Goal: Task Accomplishment & Management: Manage account settings

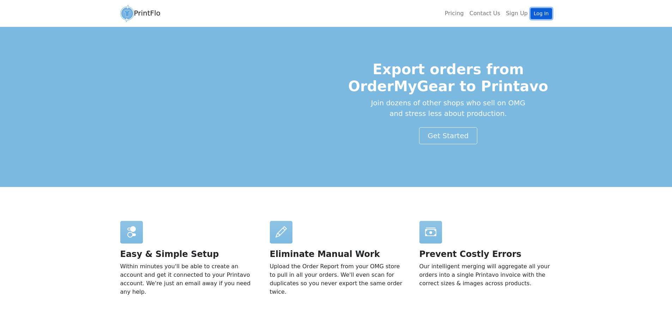
click at [538, 14] on link "Log In" at bounding box center [541, 13] width 21 height 11
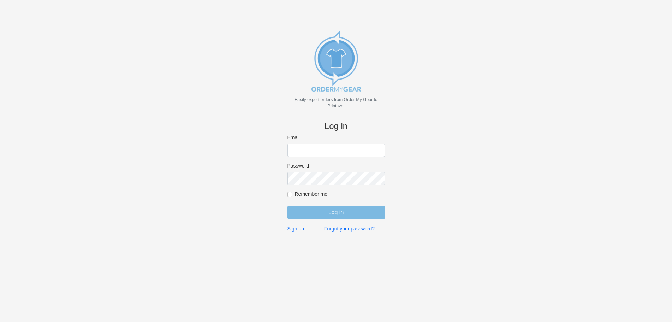
type input "jordan@outlawmn.com"
click at [327, 153] on input "jordan@outlawmn.com" at bounding box center [336, 149] width 97 height 13
click at [331, 210] on input "Log in" at bounding box center [336, 211] width 97 height 13
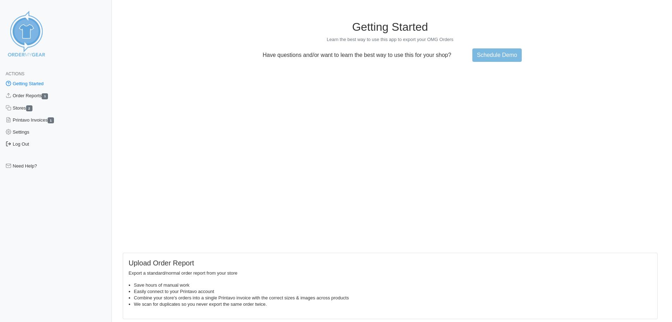
click at [22, 144] on link "Log Out" at bounding box center [56, 144] width 112 height 12
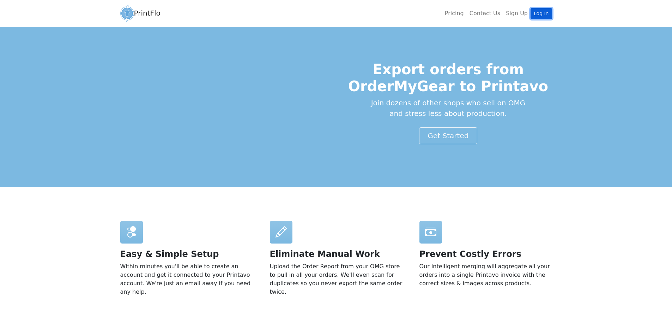
click at [539, 13] on link "Log In" at bounding box center [541, 13] width 21 height 11
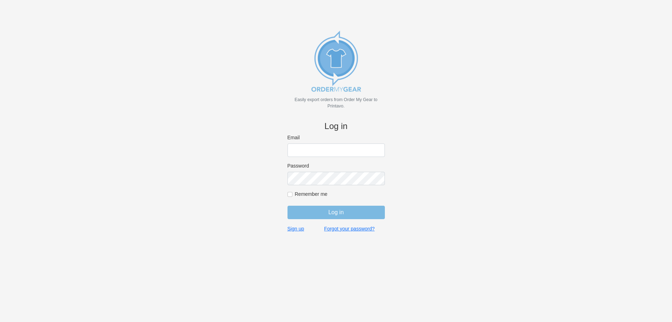
type input "[EMAIL_ADDRESS][DOMAIN_NAME]"
click at [345, 152] on input "[EMAIL_ADDRESS][DOMAIN_NAME]" at bounding box center [336, 149] width 97 height 13
click at [345, 152] on input "jordan@outlawmn.com" at bounding box center [336, 149] width 97 height 13
type input "jordan@outlawmn.com"
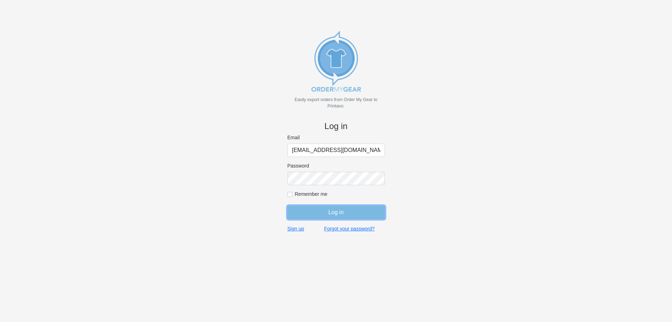
click at [338, 210] on input "Log in" at bounding box center [336, 211] width 97 height 13
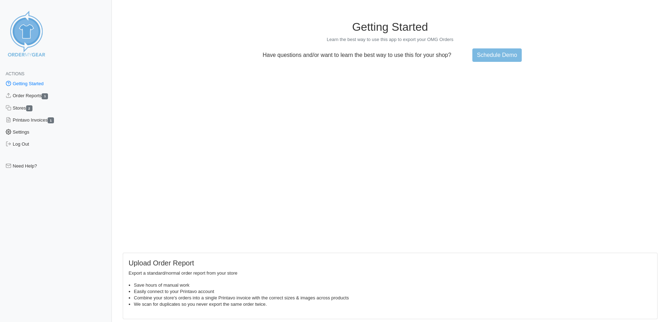
click at [27, 133] on link "Settings" at bounding box center [56, 132] width 112 height 12
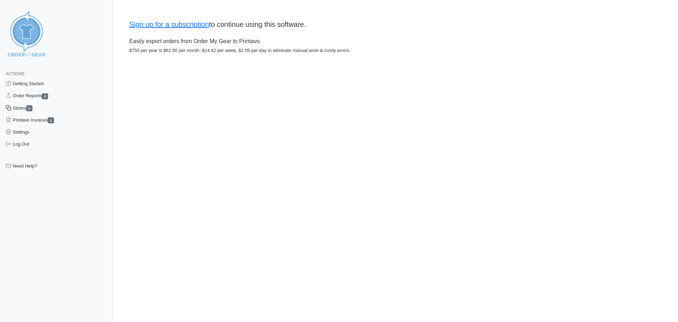
click at [25, 108] on link "Stores 2" at bounding box center [56, 108] width 113 height 12
click at [24, 131] on link "Settings" at bounding box center [56, 132] width 113 height 12
click at [27, 148] on link "Log Out" at bounding box center [56, 144] width 113 height 12
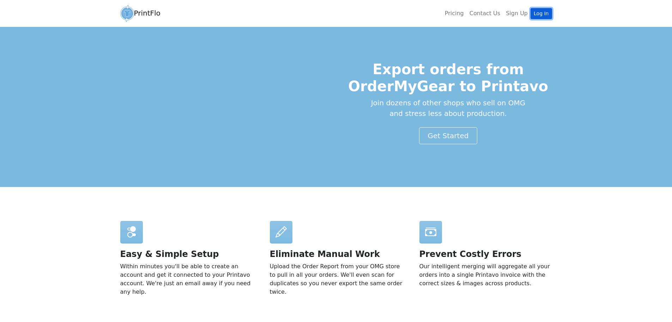
click at [547, 14] on link "Log In" at bounding box center [541, 13] width 21 height 11
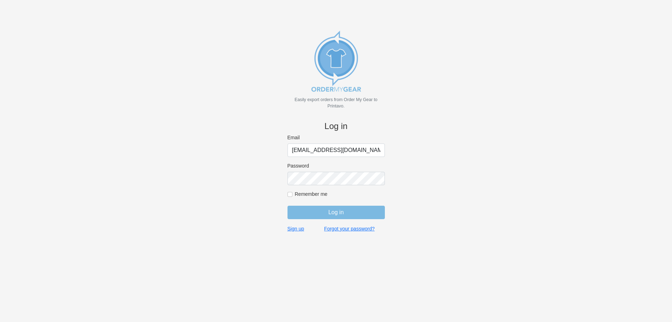
click at [342, 150] on input "jordan@outlawmn.com" at bounding box center [336, 149] width 97 height 13
click at [344, 149] on input "jordan@outlawmn.com" at bounding box center [336, 149] width 97 height 13
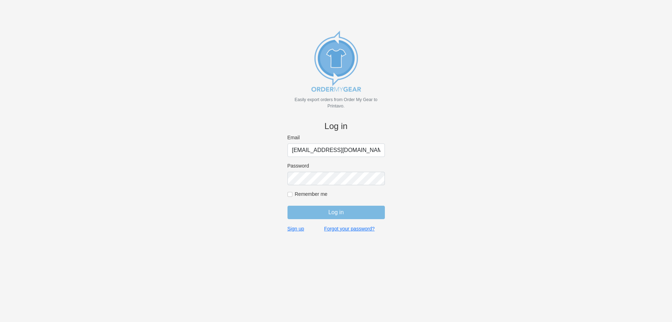
type input "[EMAIL_ADDRESS][DOMAIN_NAME]"
click at [288, 205] on input "Log in" at bounding box center [336, 211] width 97 height 13
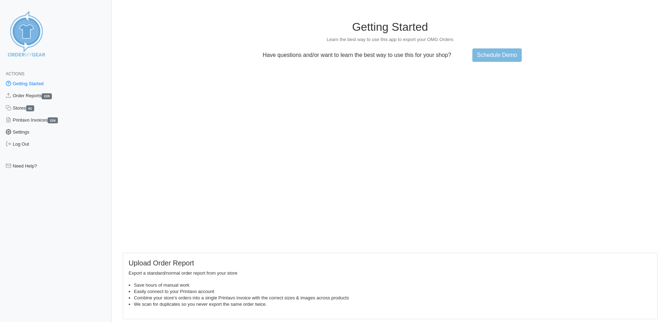
click at [35, 134] on link "Settings" at bounding box center [56, 132] width 112 height 12
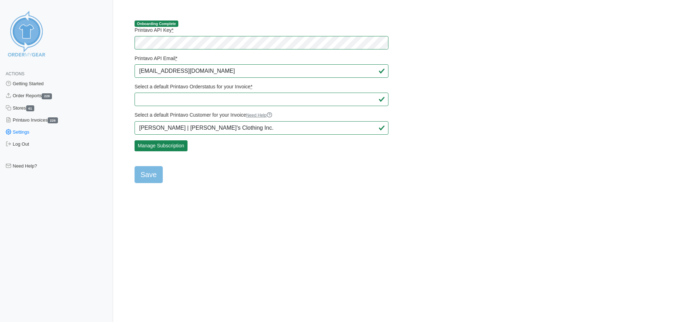
click at [239, 179] on form "Printavo API Key * Printavo API Email * [EMAIL_ADDRESS][DOMAIN_NAME] Select a d…" at bounding box center [261, 105] width 254 height 156
click at [151, 174] on input "Save" at bounding box center [148, 174] width 28 height 17
type input "Saving..."
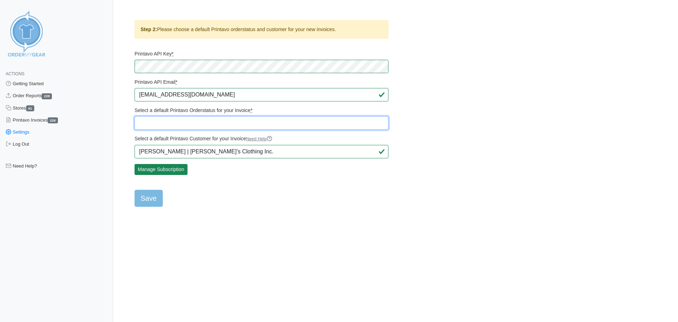
click at [200, 124] on select "Quote Quote Approval Sent* Quote Approved Need Art - [PERSON_NAME]* GXS - Art C…" at bounding box center [261, 122] width 254 height 13
select select "253973"
click at [134, 116] on select "Quote Quote Approval Sent* Quote Approved Need Art - [PERSON_NAME]* GXS - Art C…" at bounding box center [261, 122] width 254 height 13
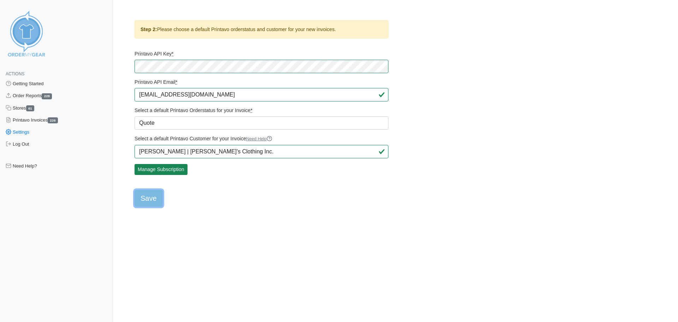
click at [154, 197] on input "Save" at bounding box center [148, 198] width 28 height 17
type input "Saving..."
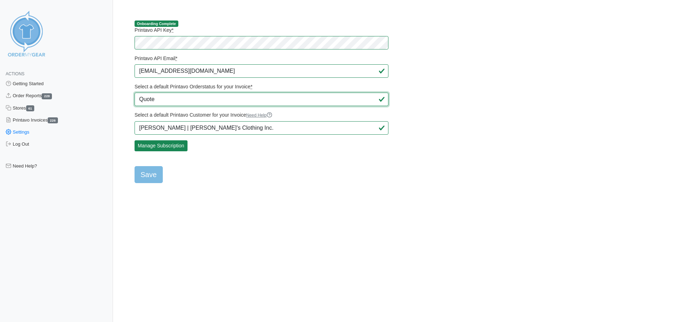
click at [173, 100] on select "Quote Quote Approval Sent* Quote Approved Need Art - [PERSON_NAME]* GXS - Art C…" at bounding box center [261, 98] width 254 height 13
select select "463974"
click at [134, 92] on select "Quote Quote Approval Sent* Quote Approved Need Art - [PERSON_NAME]* GXS - Art C…" at bounding box center [261, 98] width 254 height 13
click at [144, 173] on input "Save" at bounding box center [148, 174] width 28 height 17
type input "Saving..."
